Goal: Task Accomplishment & Management: Complete application form

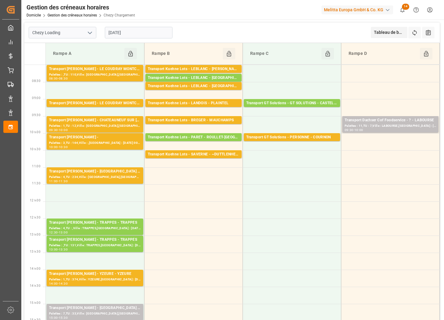
click at [134, 30] on input "[DATE]" at bounding box center [139, 33] width 68 height 12
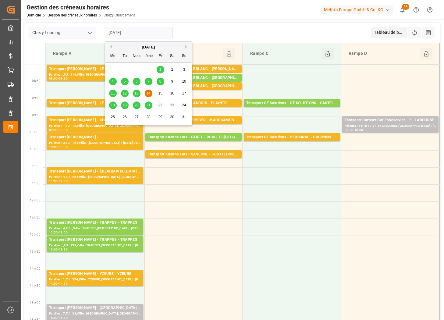
click at [159, 106] on span "22" at bounding box center [160, 105] width 4 height 4
type input "[DATE]"
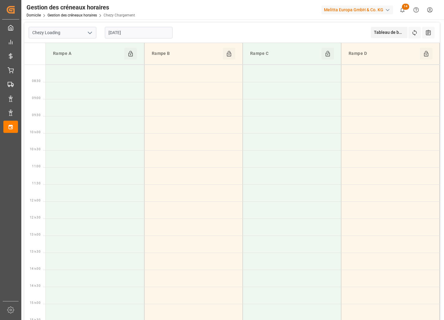
click at [87, 34] on icon "Ouvrir le menu" at bounding box center [89, 32] width 7 height 7
click at [72, 59] on div "Déchargement de Chezy" at bounding box center [62, 60] width 67 height 14
type input "Chezy Unloading"
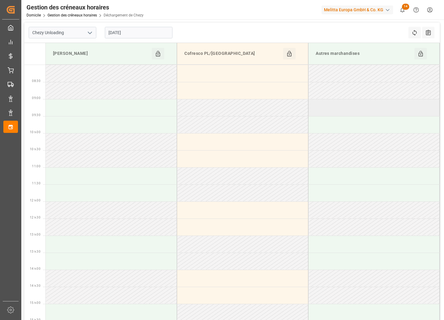
click at [313, 108] on td at bounding box center [374, 107] width 131 height 17
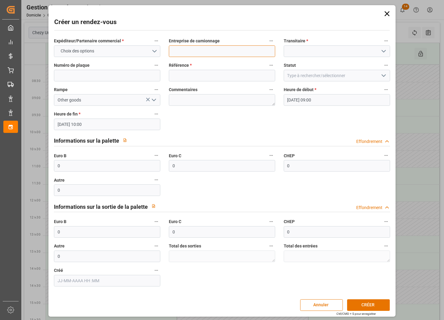
click at [188, 53] on input at bounding box center [222, 51] width 106 height 12
type input "mlietta bremen display"
click at [381, 49] on icon "Ouvrir le menu" at bounding box center [383, 51] width 7 height 7
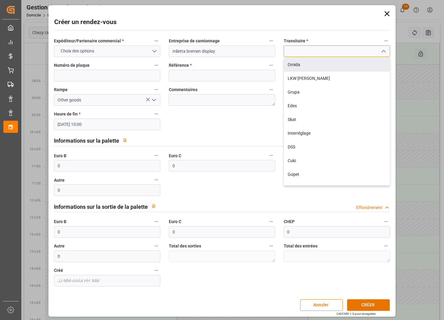
click at [309, 48] on input at bounding box center [337, 51] width 106 height 12
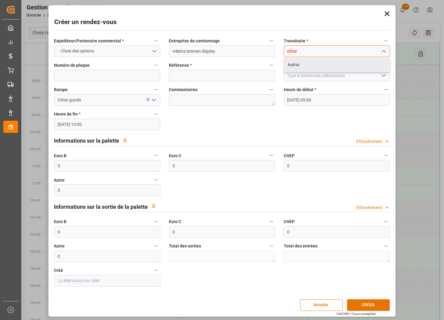
click at [296, 60] on div "Autrui" at bounding box center [337, 65] width 106 height 14
type input "Others"
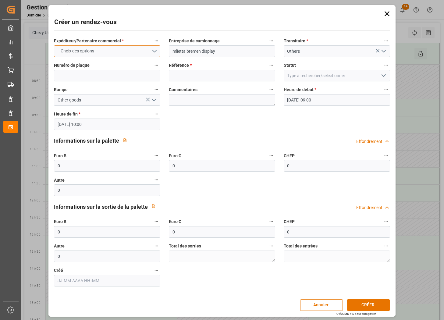
click at [115, 52] on button "Choix des options" at bounding box center [107, 51] width 106 height 12
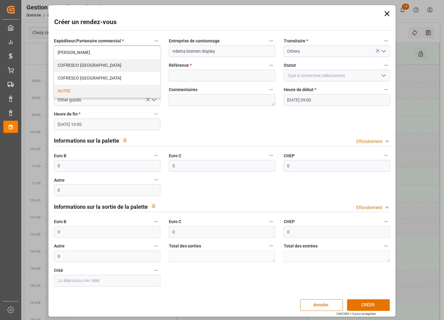
click at [102, 89] on div "AUTRE" at bounding box center [107, 91] width 106 height 13
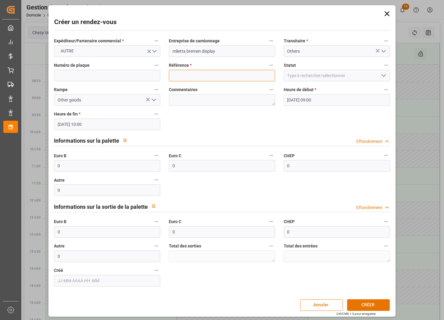
click at [198, 73] on input at bounding box center [222, 76] width 106 height 12
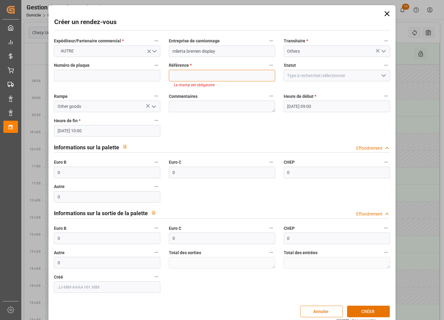
click at [190, 74] on input at bounding box center [222, 76] width 106 height 12
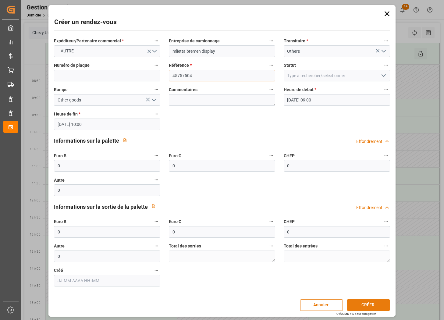
type input "45757504"
click at [363, 304] on button "CRÉER" at bounding box center [368, 305] width 43 height 12
